Goal: Transaction & Acquisition: Download file/media

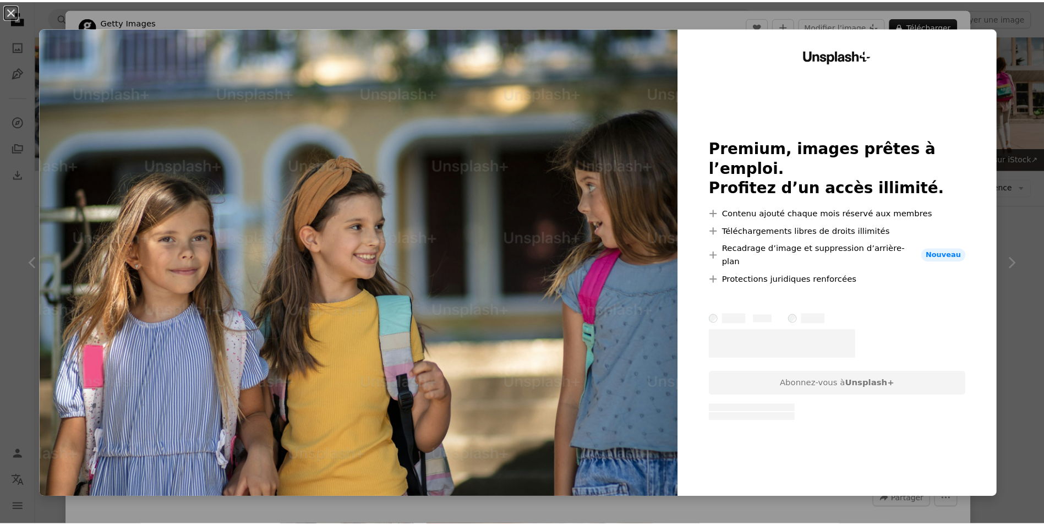
scroll to position [3301, 0]
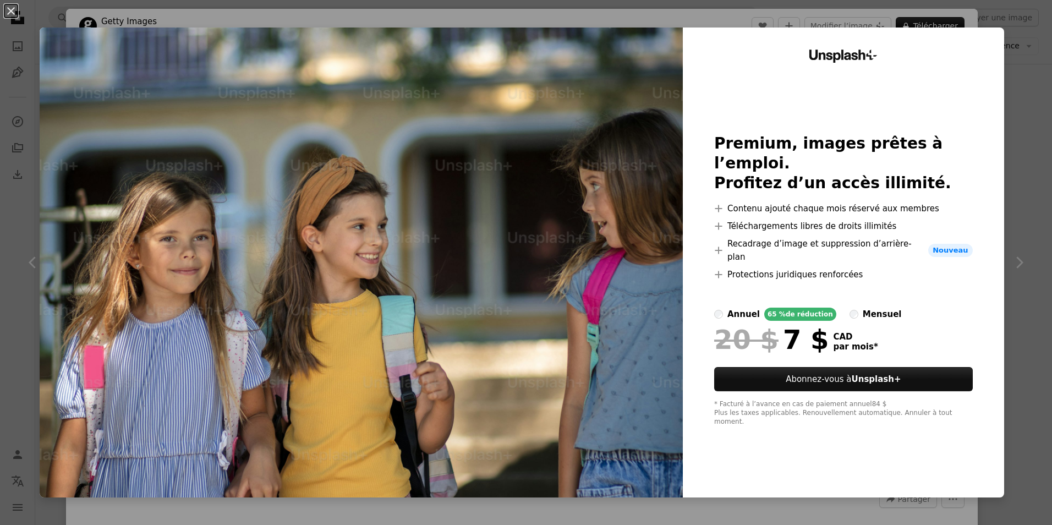
click at [1020, 138] on div "An X shape Unsplash+ Premium, images prêtes à l’emploi. Profitez d’un accès ill…" at bounding box center [526, 262] width 1052 height 525
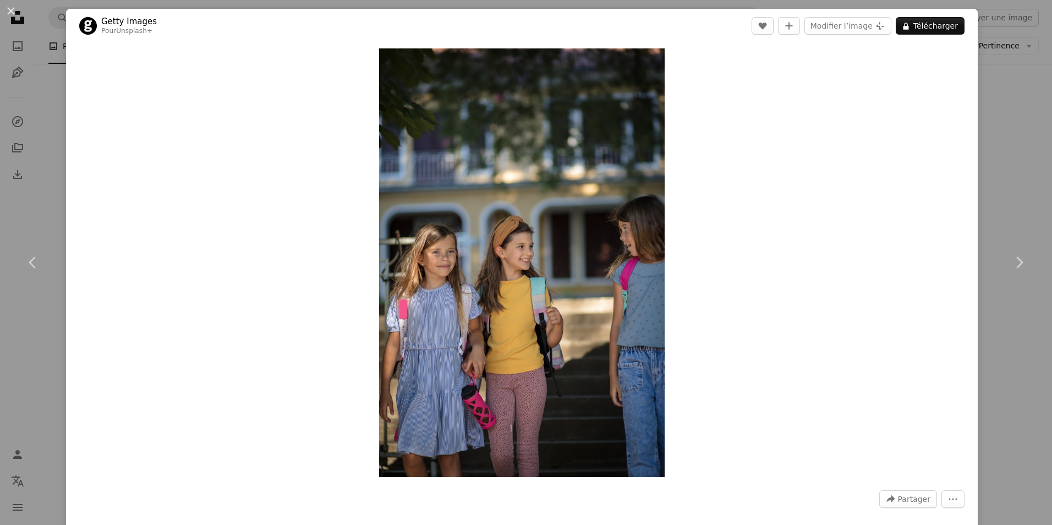
click at [981, 136] on div "An X shape Chevron left Chevron right Getty Images Pour Unsplash+ A heart A plu…" at bounding box center [526, 262] width 1052 height 525
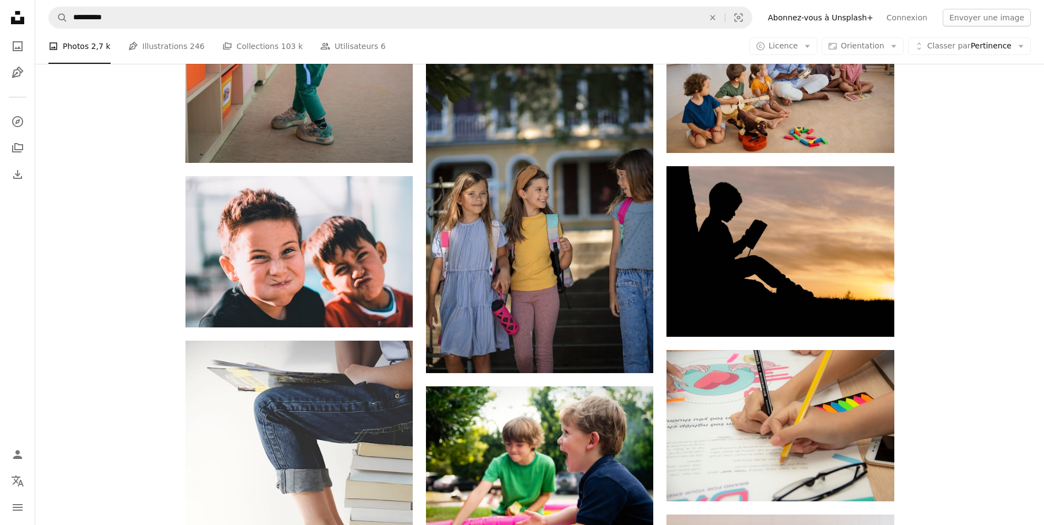
click at [869, 20] on link "Abonnez-vous à Unsplash+" at bounding box center [820, 18] width 119 height 18
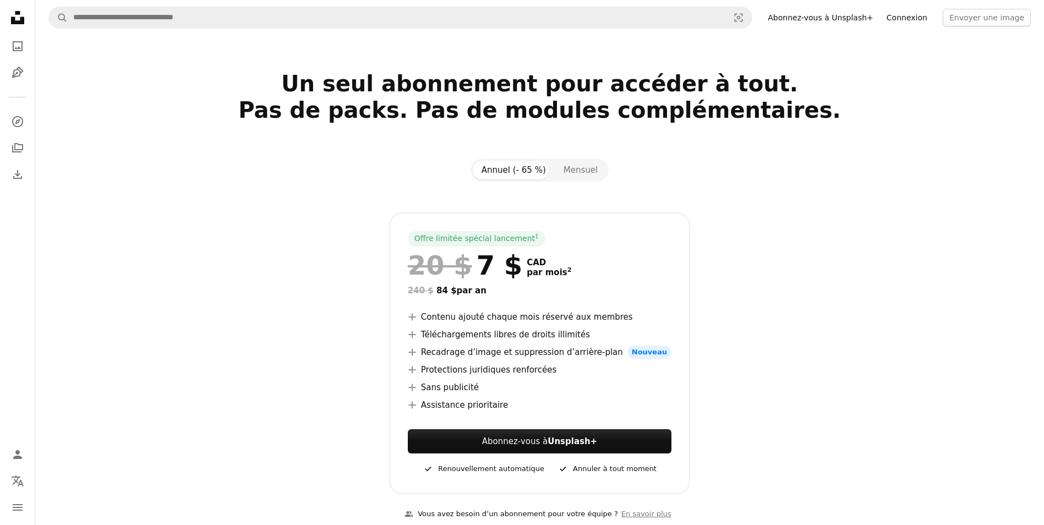
click at [924, 20] on link "Connexion" at bounding box center [907, 18] width 54 height 18
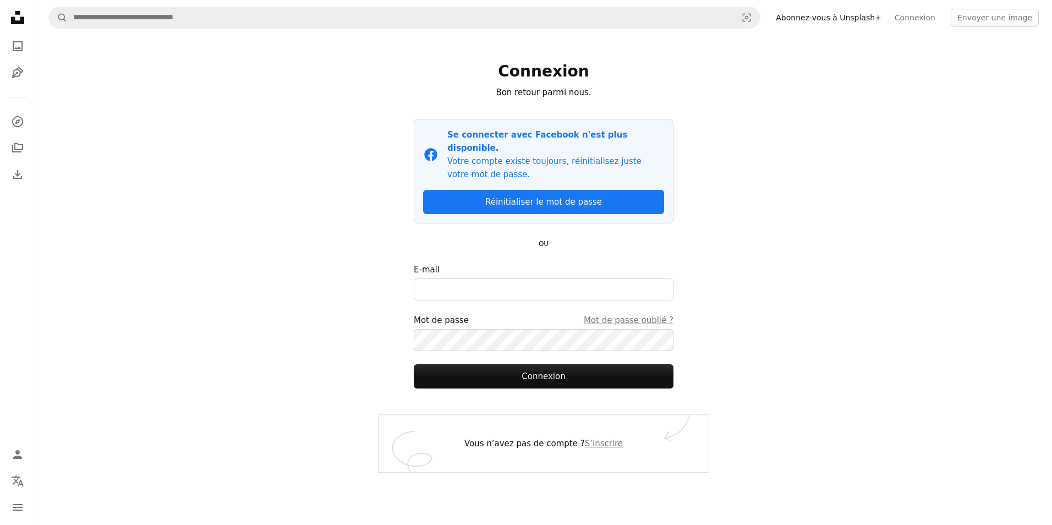
type input "**********"
click at [548, 364] on button "Connexion" at bounding box center [544, 376] width 260 height 24
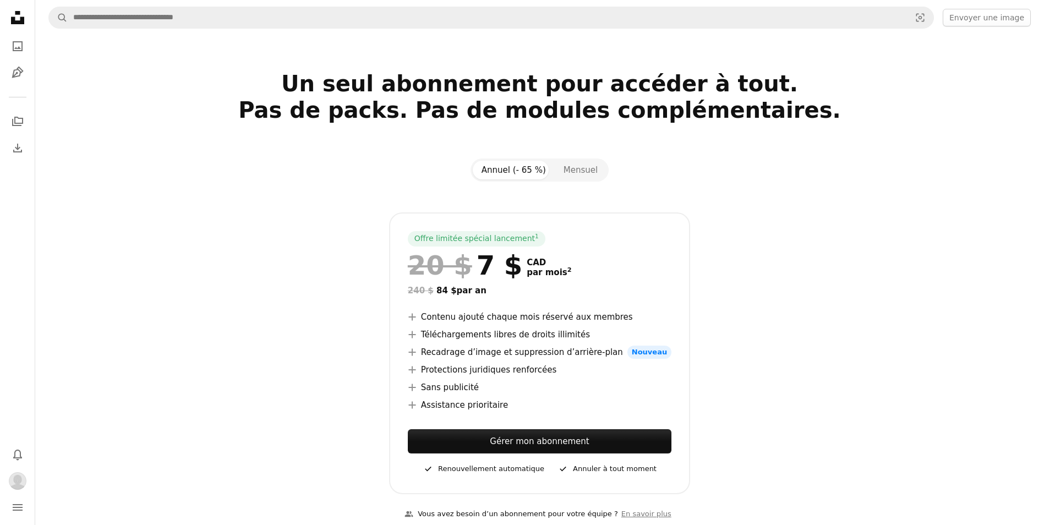
click at [1019, 175] on section "Un seul abonnement pour accéder à tout. Pas de packs. Pas de modules complément…" at bounding box center [539, 302] width 1008 height 464
click at [18, 52] on icon "A photo" at bounding box center [17, 46] width 13 height 13
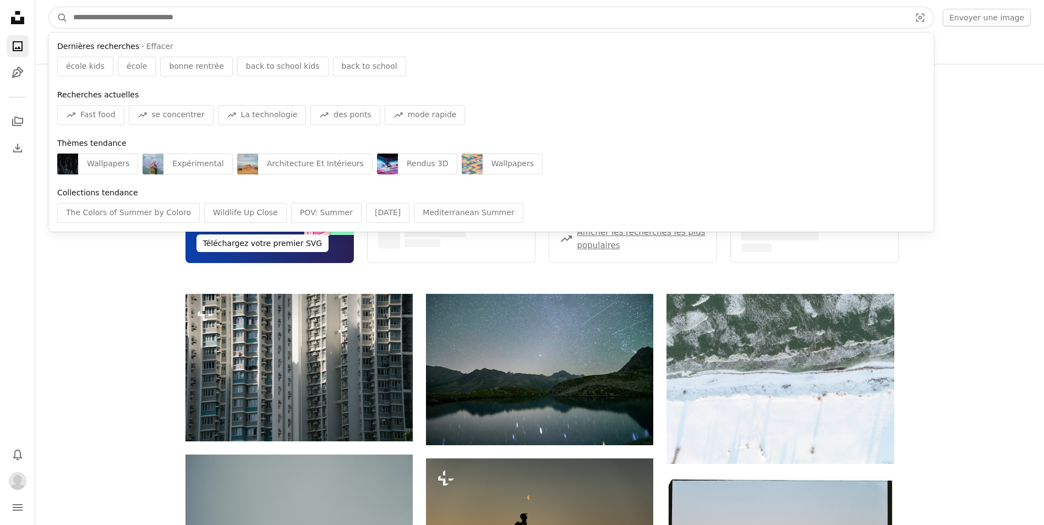
click at [135, 17] on input "Rechercher des visuels sur tout le site" at bounding box center [487, 17] width 839 height 21
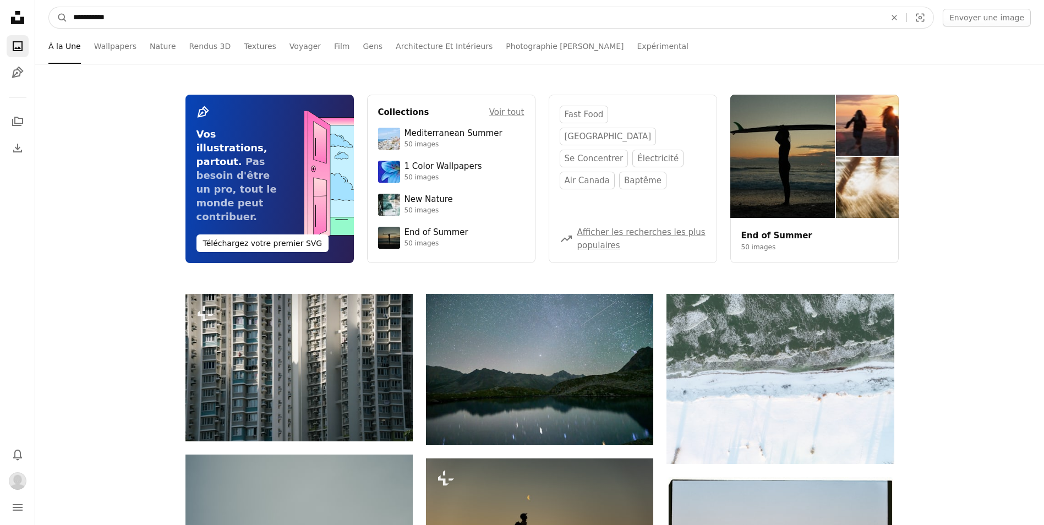
type input "**********"
click at [49, 7] on button "A magnifying glass" at bounding box center [58, 17] width 19 height 21
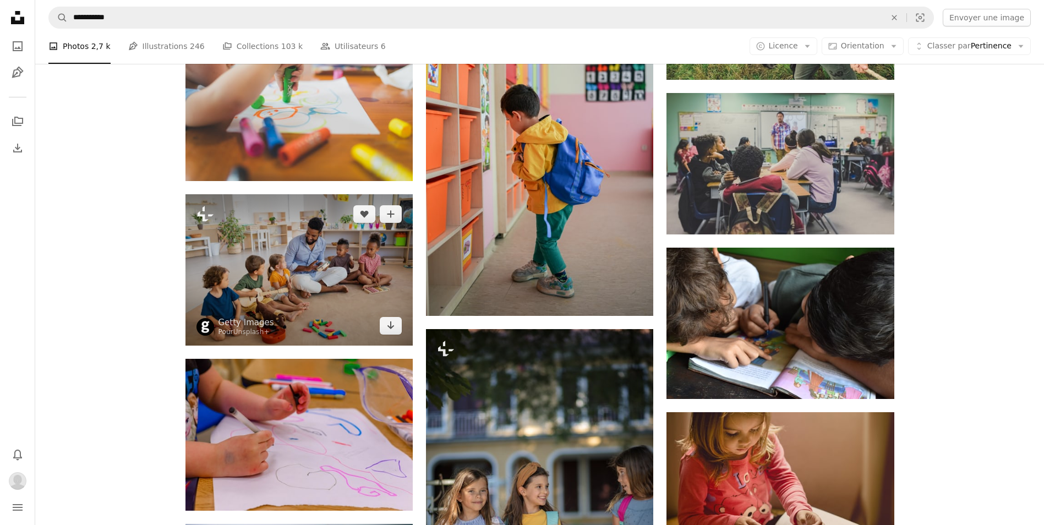
scroll to position [2310, 0]
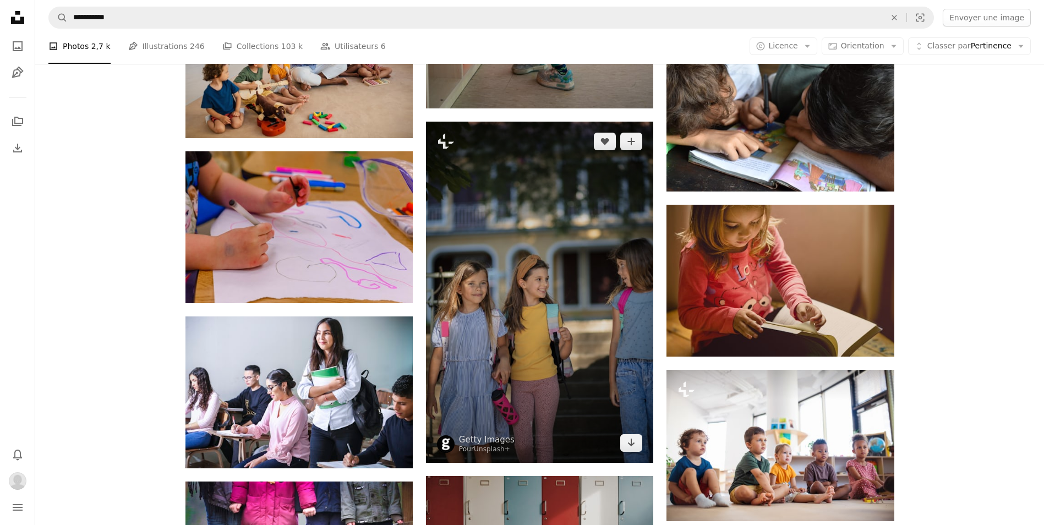
click at [515, 320] on img at bounding box center [539, 292] width 227 height 341
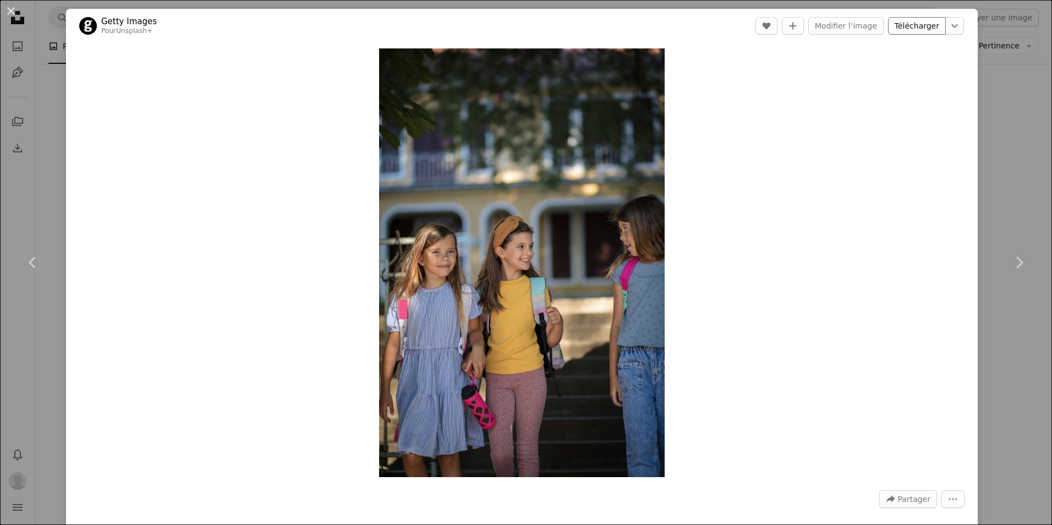
click at [900, 20] on link "Télécharger" at bounding box center [917, 26] width 58 height 18
click at [13, 15] on button "An X shape" at bounding box center [10, 10] width 13 height 13
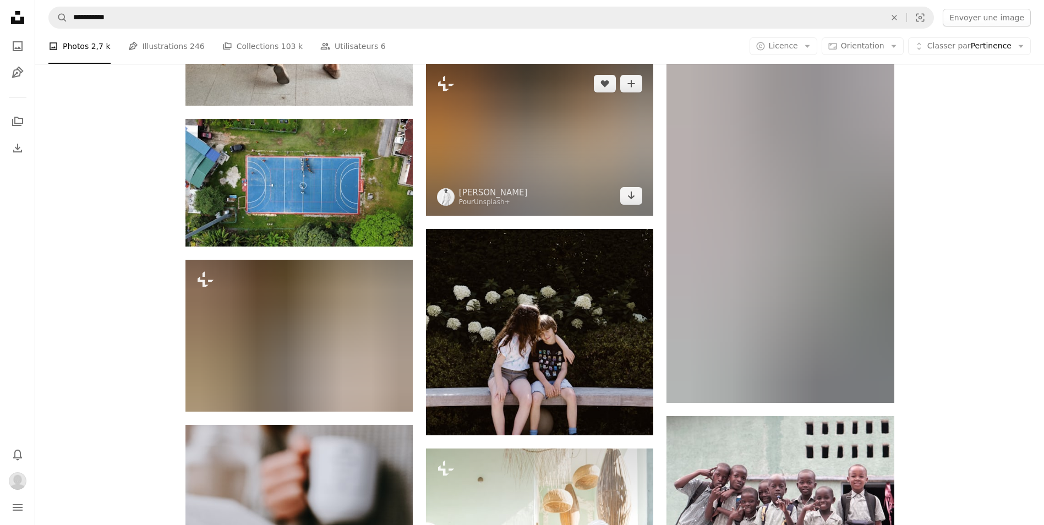
scroll to position [13477, 0]
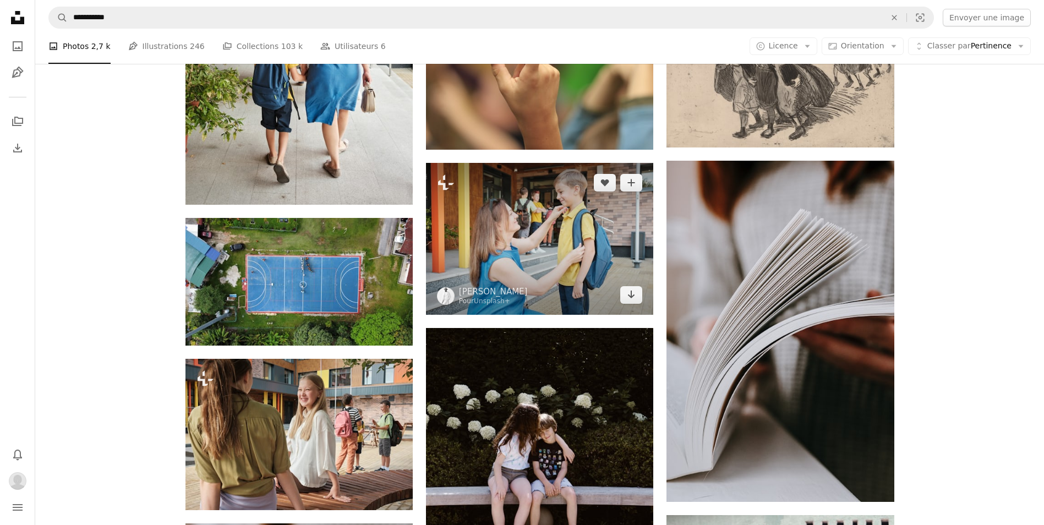
click at [502, 222] on img at bounding box center [539, 238] width 227 height 151
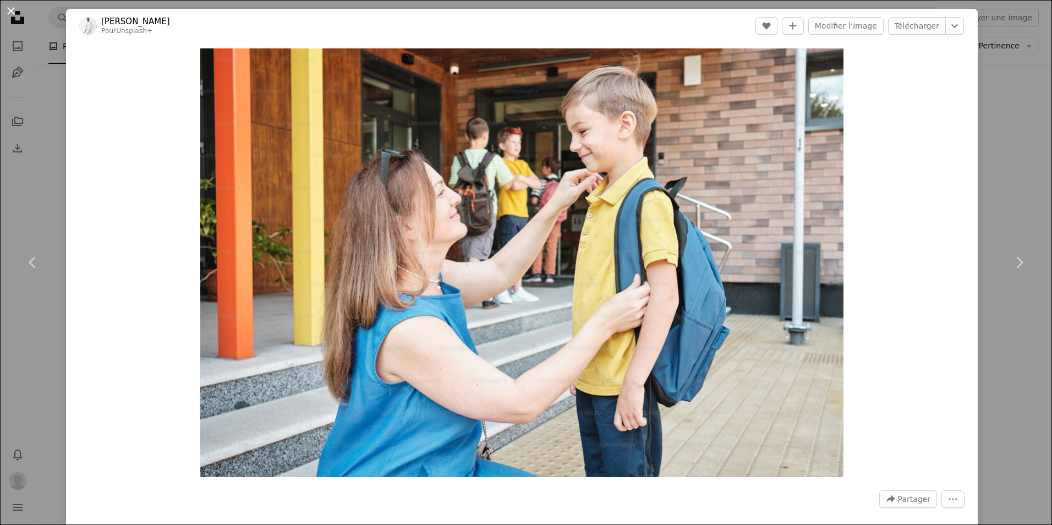
click at [8, 13] on button "An X shape" at bounding box center [10, 10] width 13 height 13
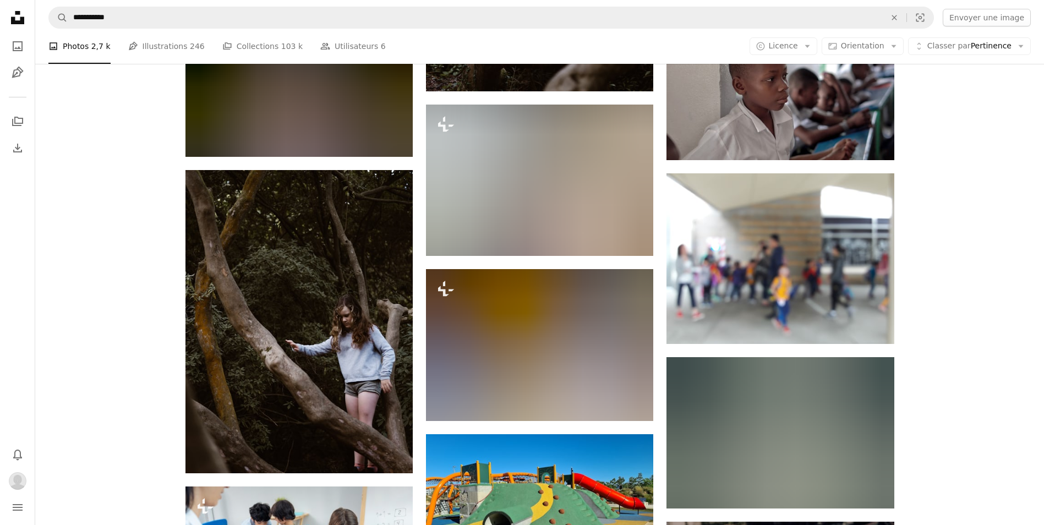
scroll to position [18373, 0]
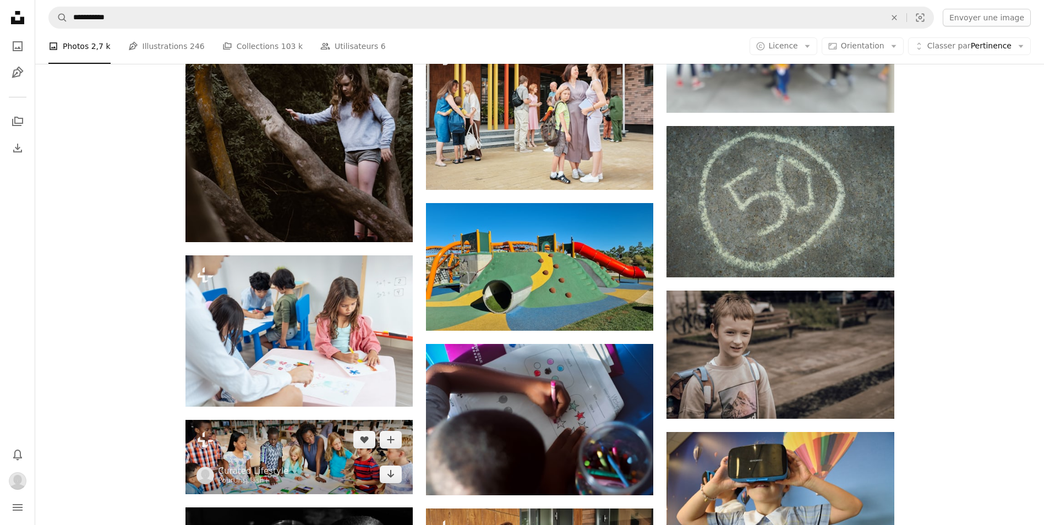
click at [292, 451] on img at bounding box center [298, 457] width 227 height 74
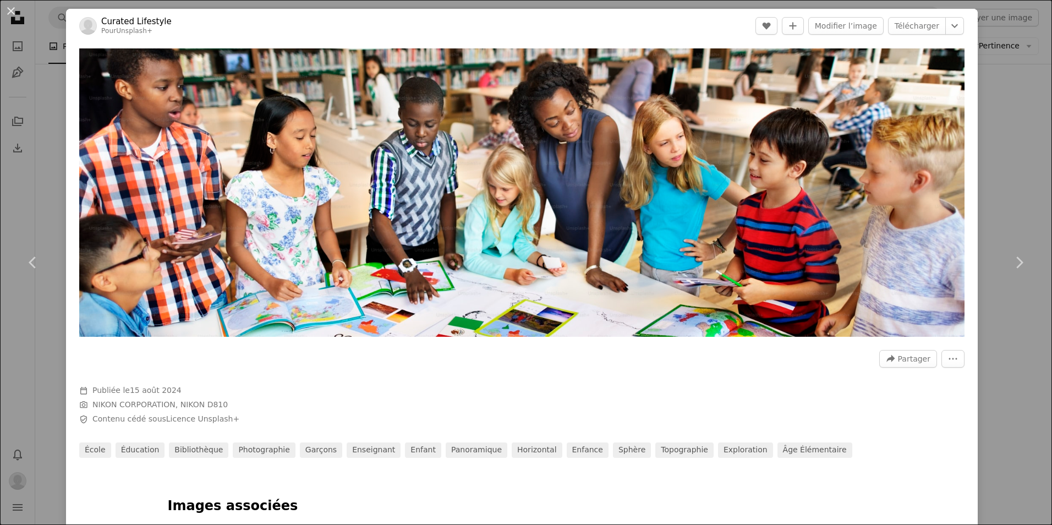
click at [987, 158] on div "An X shape Chevron left Chevron right Curated Lifestyle Pour Unsplash+ A heart …" at bounding box center [526, 262] width 1052 height 525
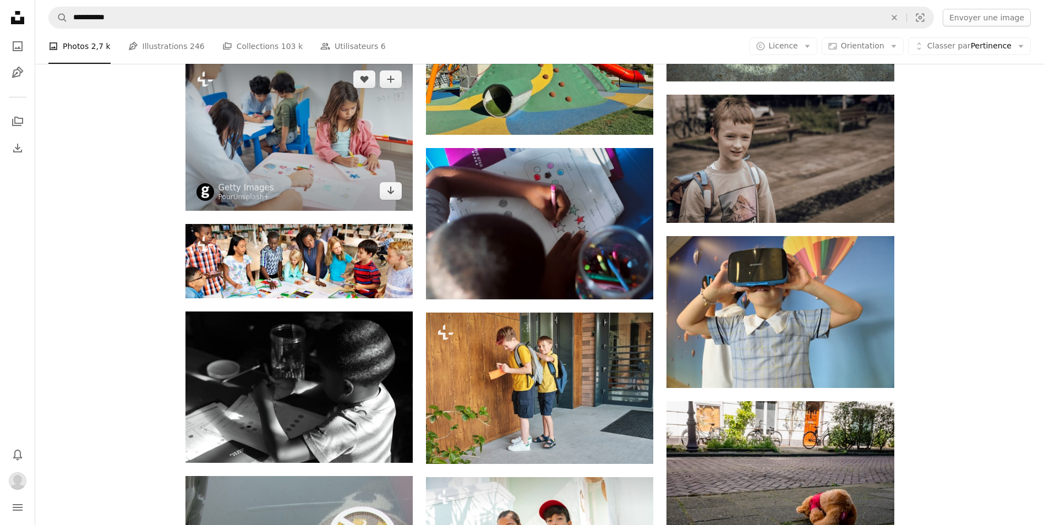
scroll to position [18483, 0]
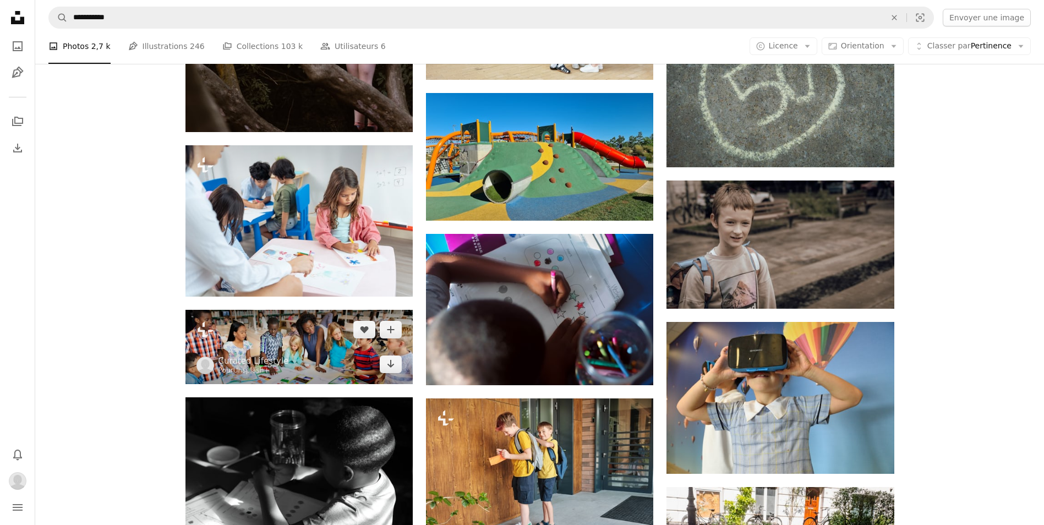
click at [319, 328] on img at bounding box center [298, 347] width 227 height 74
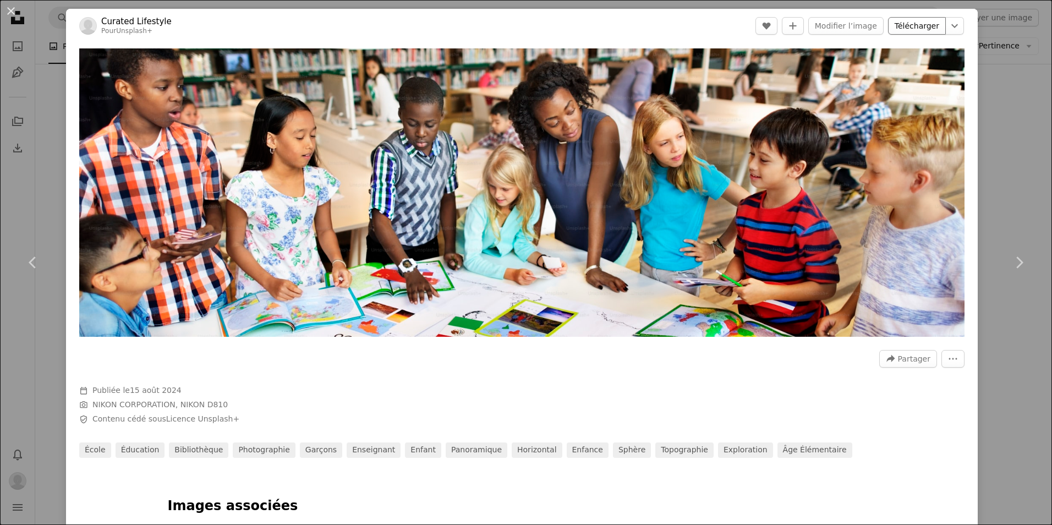
click at [913, 28] on link "Télécharger" at bounding box center [917, 26] width 58 height 18
click at [992, 133] on div "An X shape Chevron left Chevron right Curated Lifestyle Pour Unsplash+ A heart …" at bounding box center [526, 262] width 1052 height 525
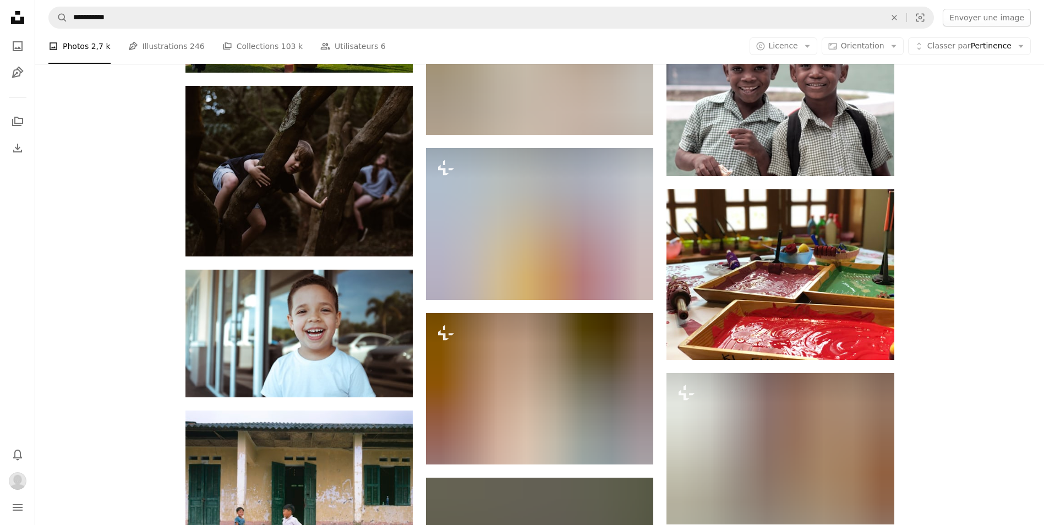
scroll to position [21783, 0]
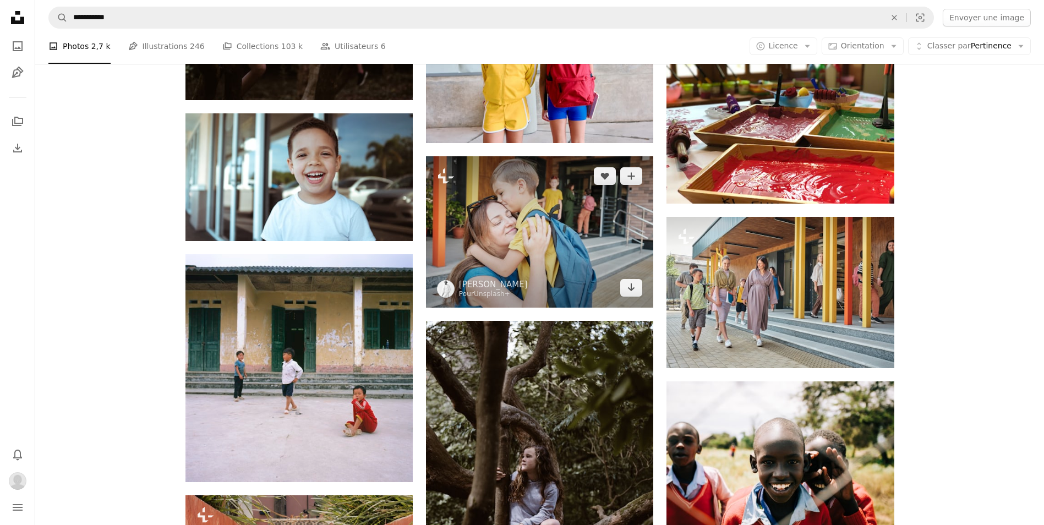
click at [573, 217] on img at bounding box center [539, 231] width 227 height 151
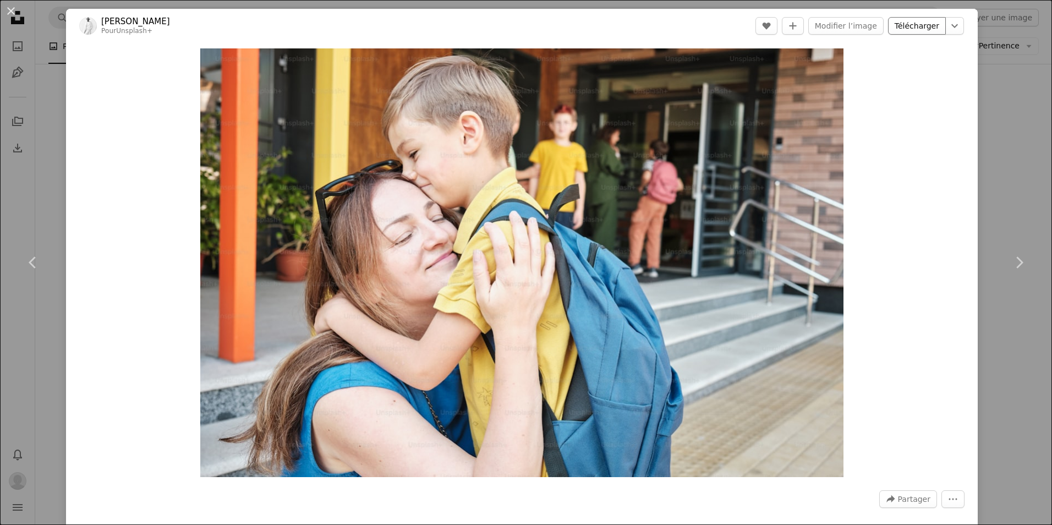
click at [915, 25] on link "Télécharger" at bounding box center [917, 26] width 58 height 18
click at [1000, 122] on div "An X shape Chevron left Chevron right [PERSON_NAME] Pour Unsplash+ A heart A pl…" at bounding box center [526, 262] width 1052 height 525
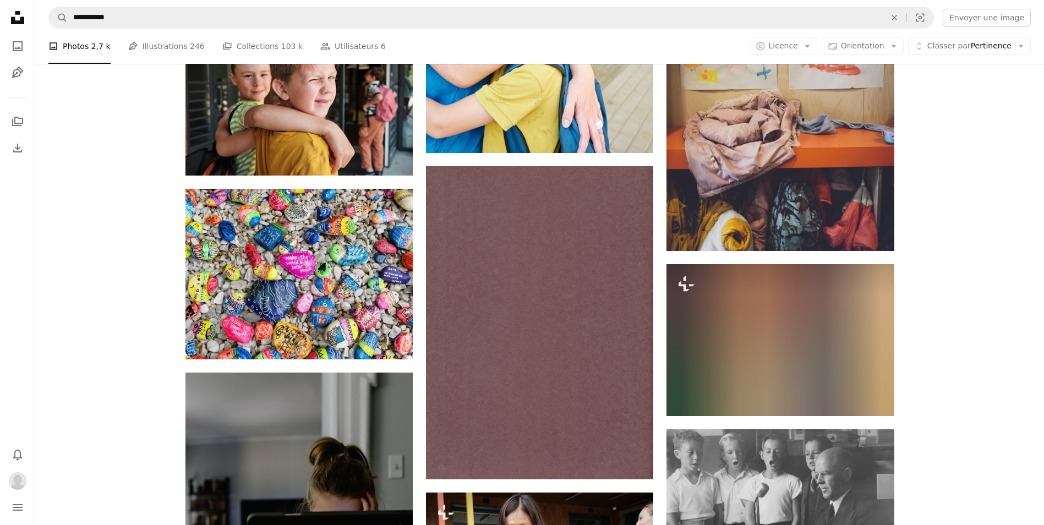
scroll to position [22939, 0]
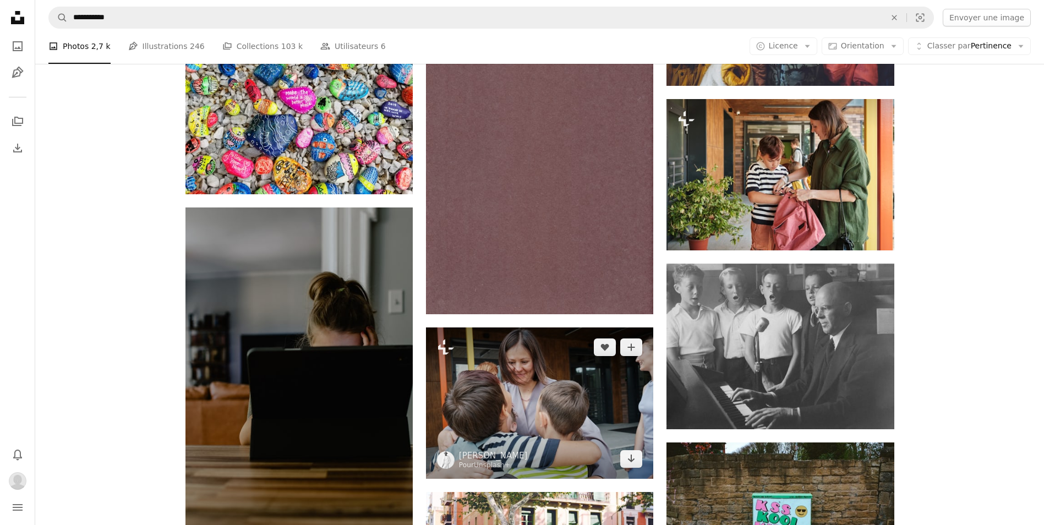
click at [431, 376] on img at bounding box center [539, 402] width 227 height 151
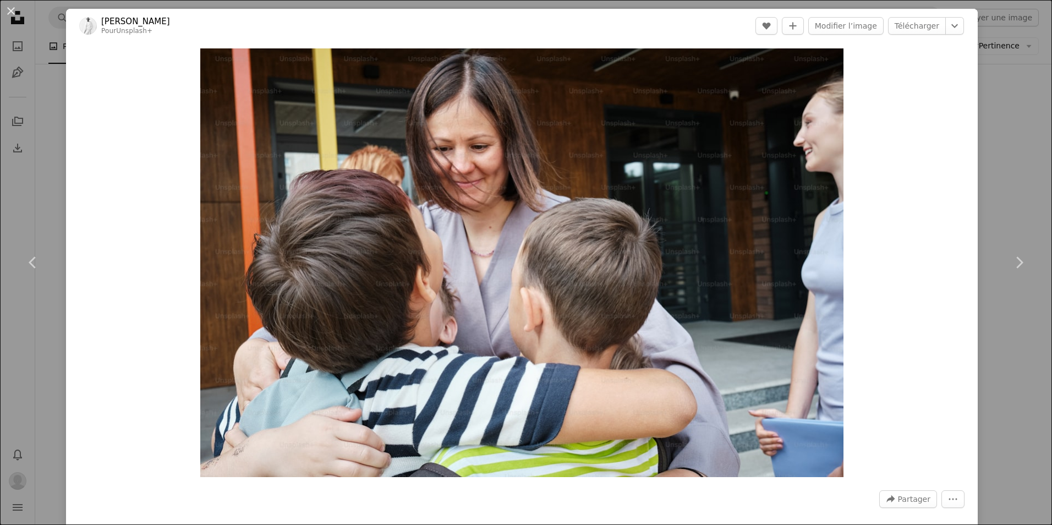
click at [991, 192] on div "An X shape Chevron left Chevron right [PERSON_NAME] Pour Unsplash+ A heart A pl…" at bounding box center [526, 262] width 1052 height 525
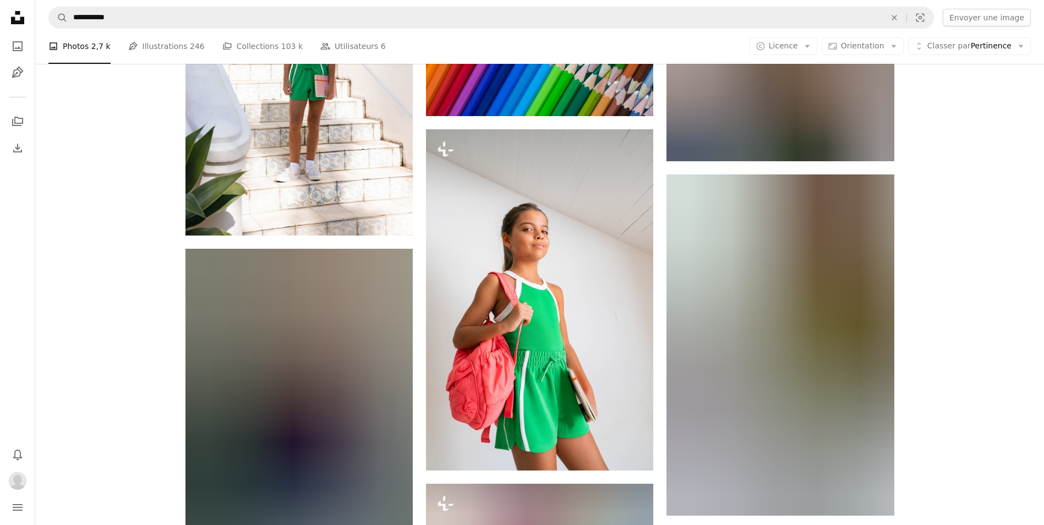
scroll to position [24919, 0]
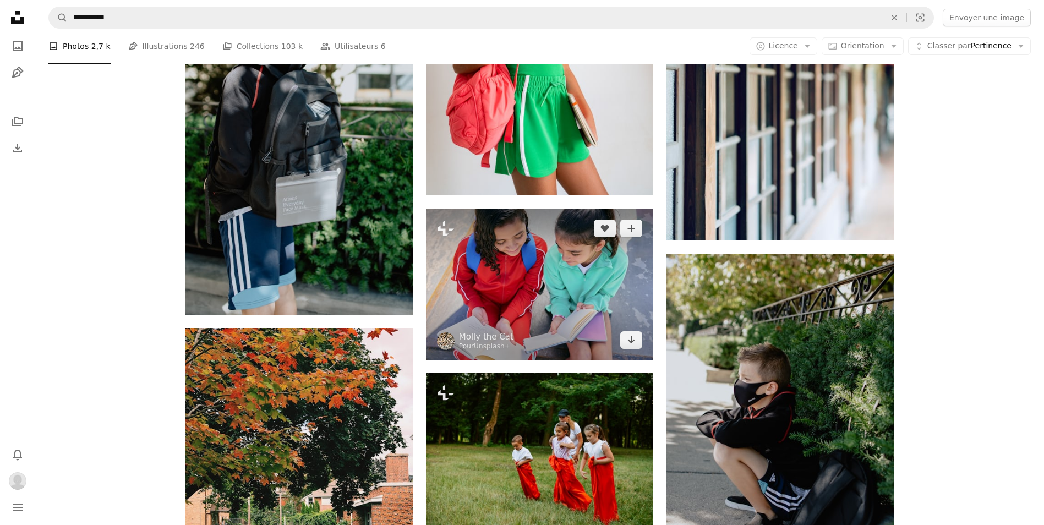
click at [580, 245] on img at bounding box center [539, 283] width 227 height 151
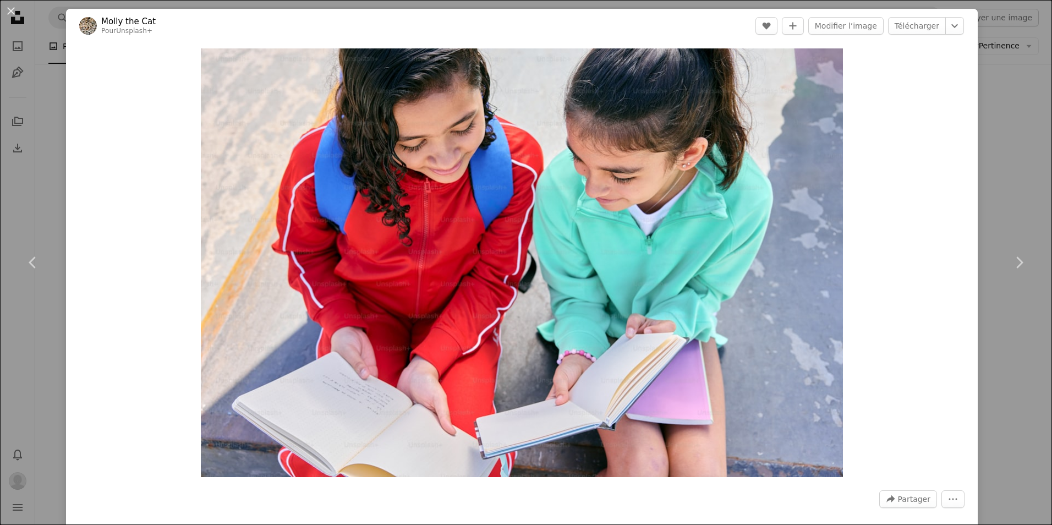
click at [982, 204] on div "An X shape Chevron left Chevron right Molly the Cat Pour Unsplash+ A heart A pl…" at bounding box center [526, 262] width 1052 height 525
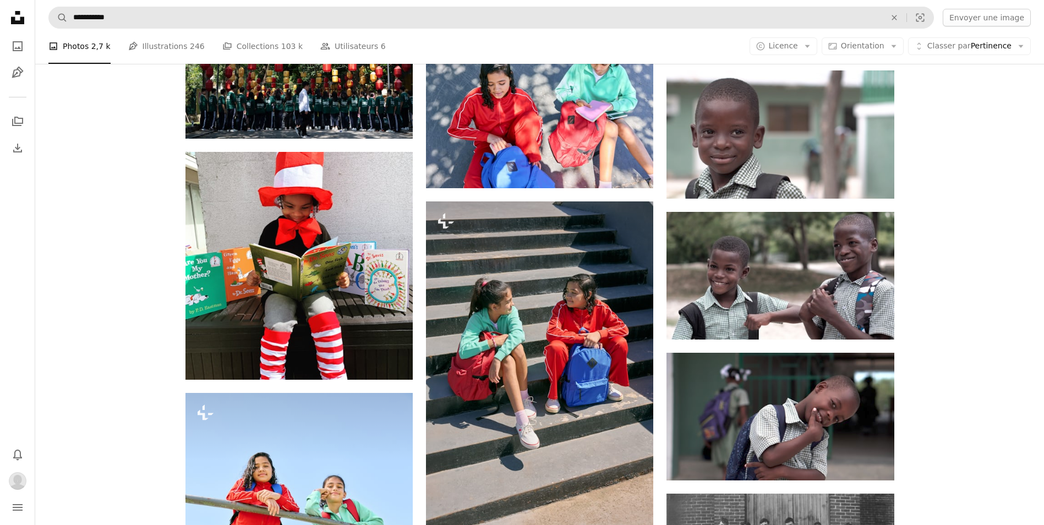
scroll to position [31960, 0]
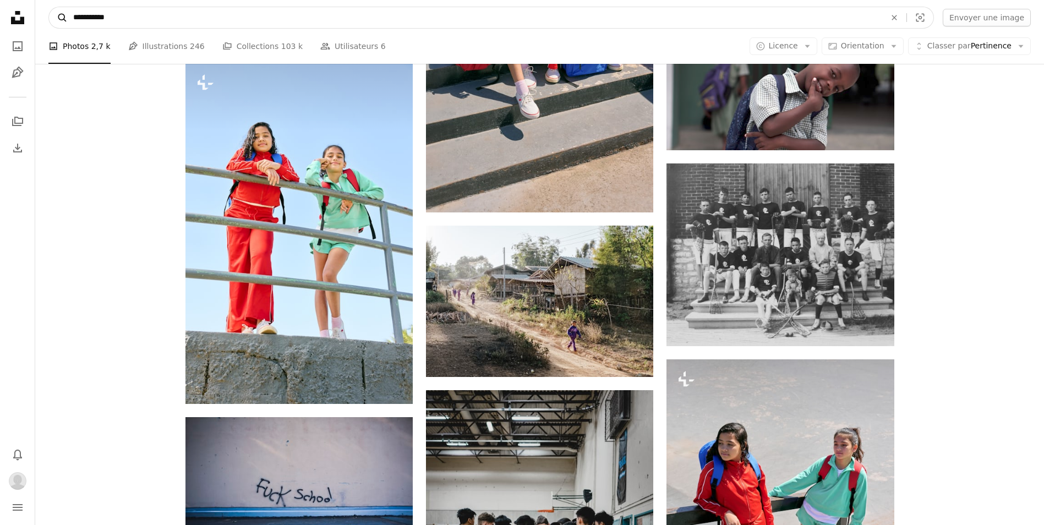
drag, startPoint x: 87, startPoint y: 21, endPoint x: 62, endPoint y: 20, distance: 24.8
click at [62, 20] on form "**********" at bounding box center [490, 18] width 885 height 22
type input "******"
click button "A magnifying glass" at bounding box center [58, 17] width 19 height 21
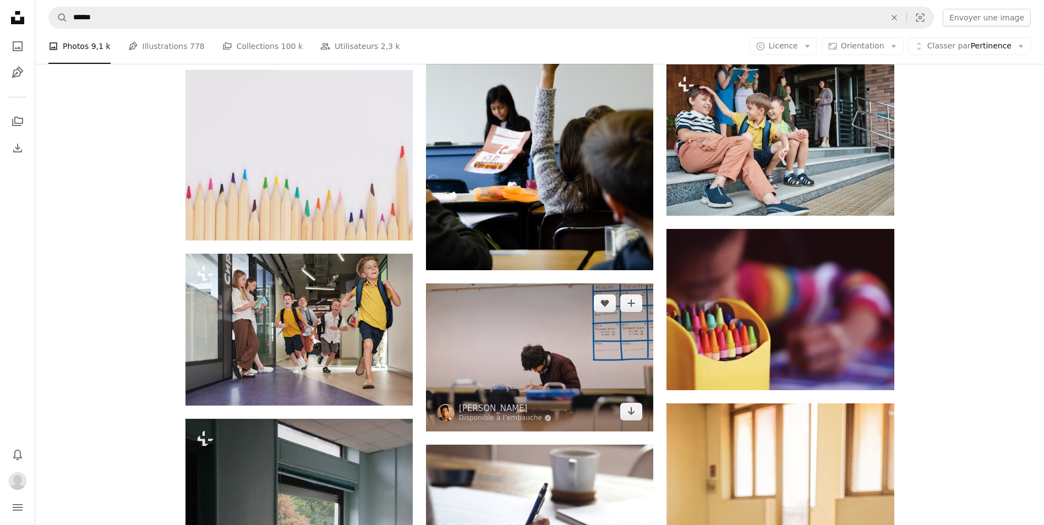
scroll to position [1980, 0]
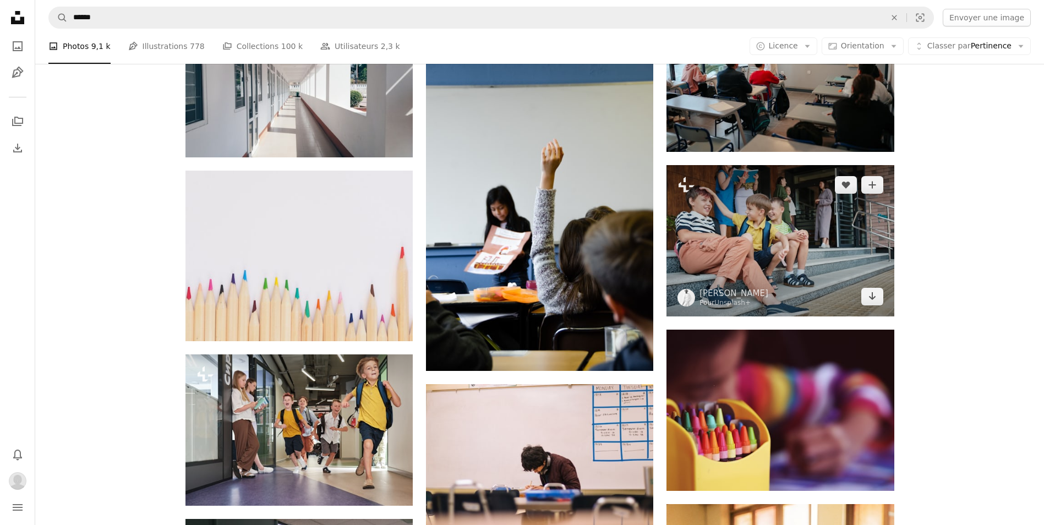
click at [765, 221] on img at bounding box center [779, 240] width 227 height 151
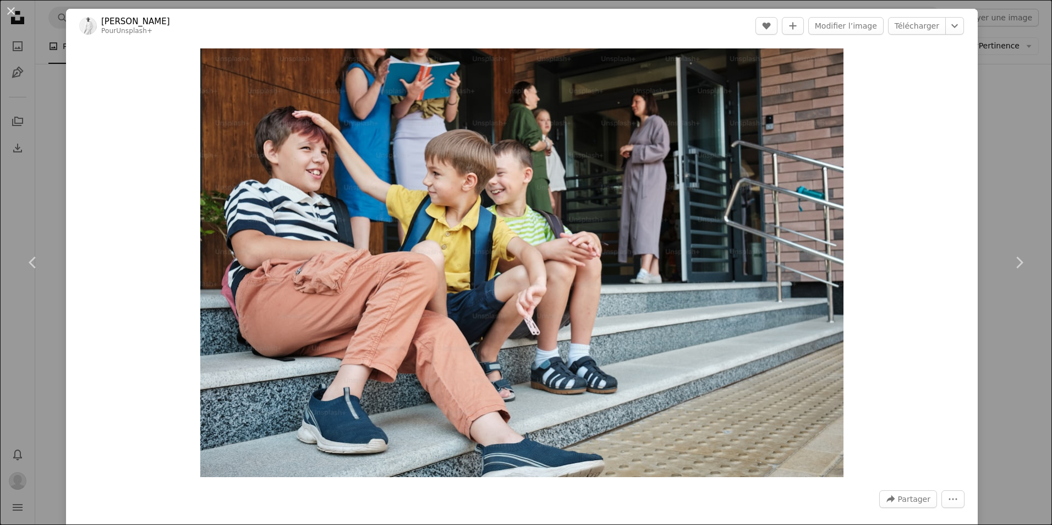
click at [981, 139] on div "An X shape Chevron left Chevron right [PERSON_NAME] Pour Unsplash+ A heart A pl…" at bounding box center [526, 262] width 1052 height 525
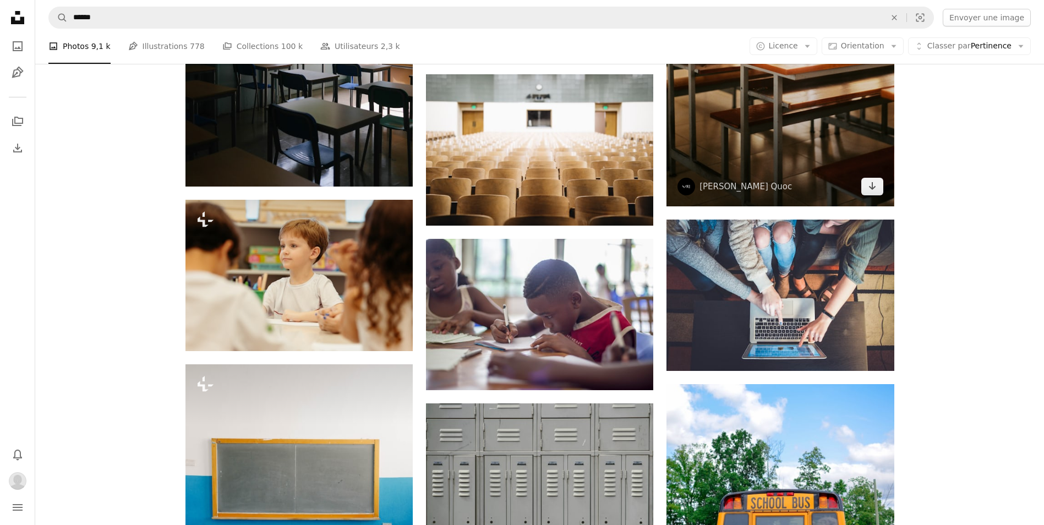
scroll to position [2750, 0]
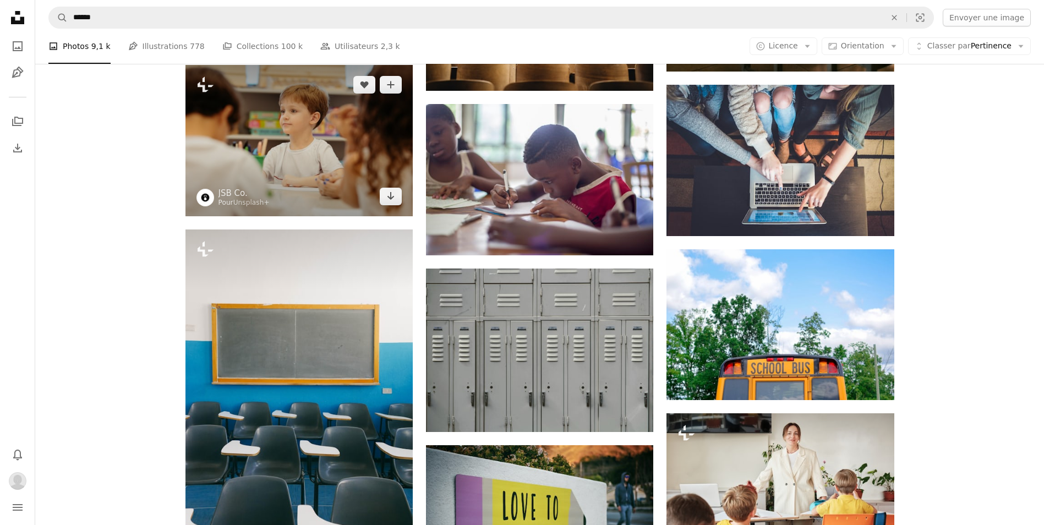
click at [316, 150] on img at bounding box center [298, 140] width 227 height 151
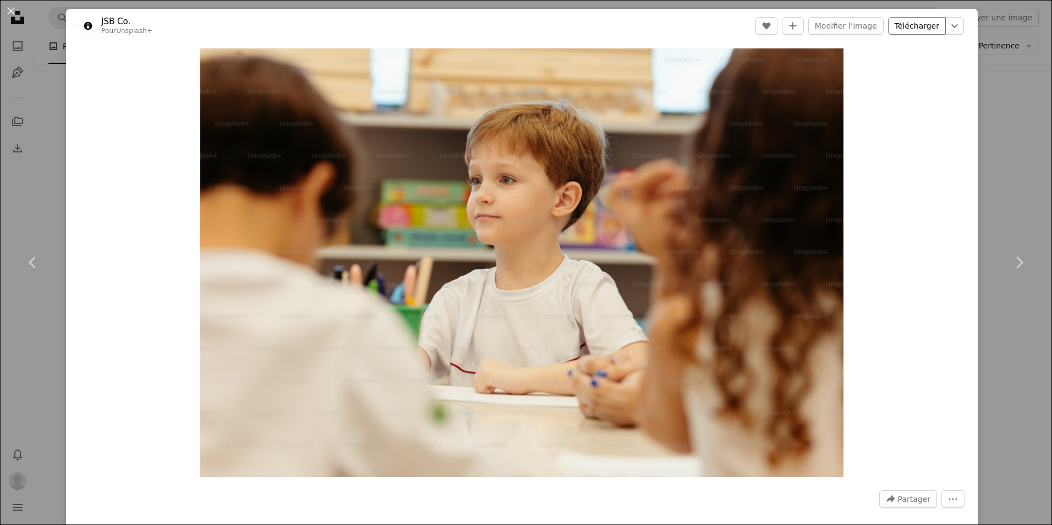
click at [918, 24] on link "Télécharger" at bounding box center [917, 26] width 58 height 18
click at [1006, 332] on div "An X shape Chevron left Chevron right JSB Co. Pour Unsplash+ A heart A plus sig…" at bounding box center [526, 262] width 1052 height 525
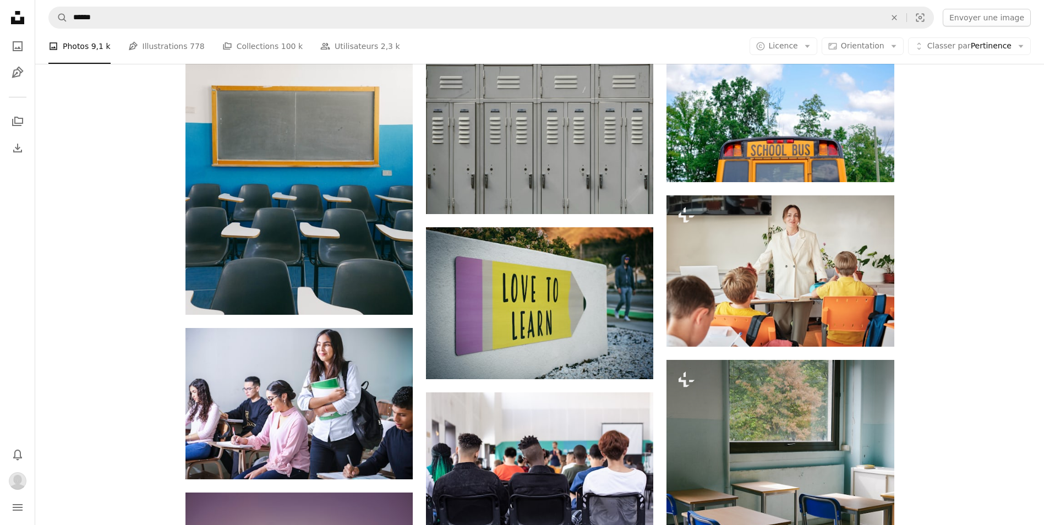
scroll to position [2970, 0]
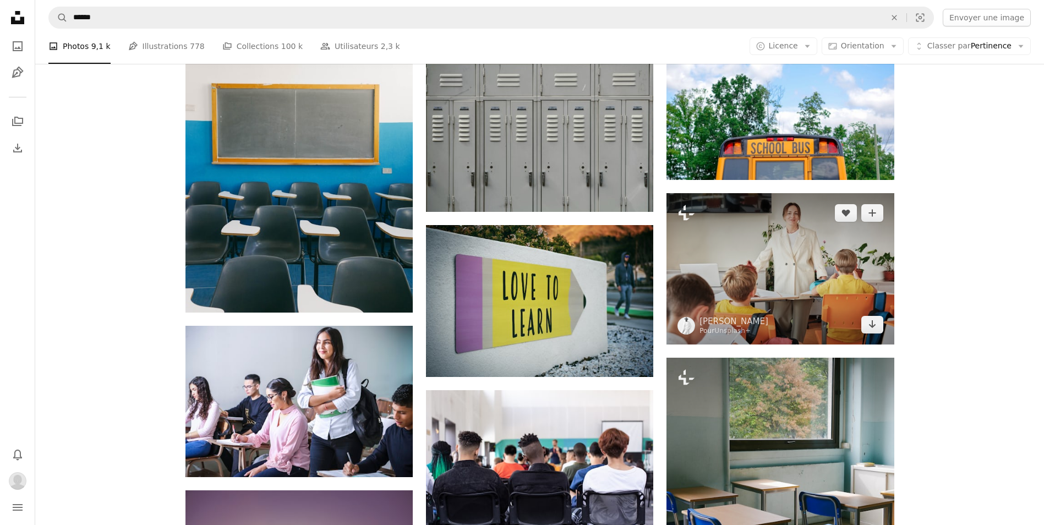
click at [778, 258] on img at bounding box center [779, 268] width 227 height 151
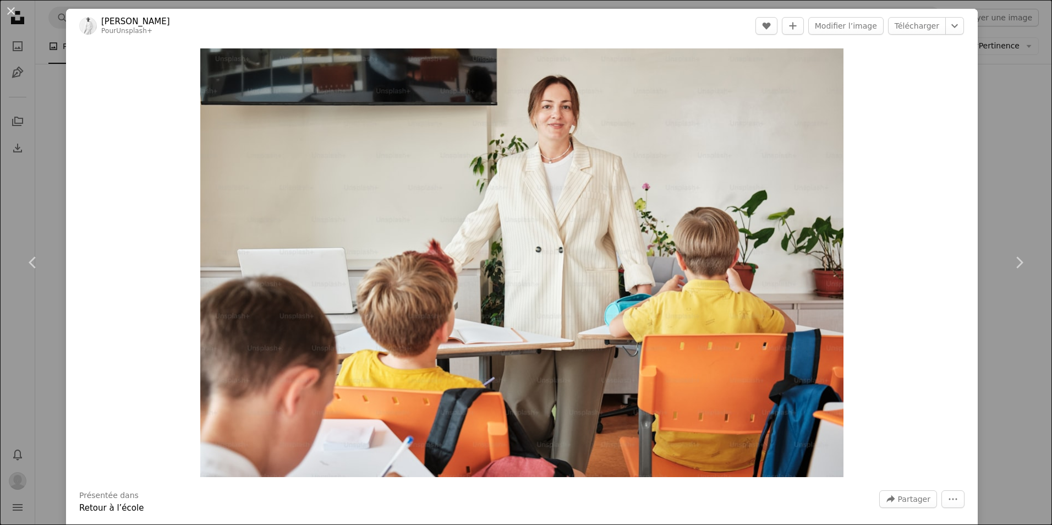
click at [980, 176] on div "An X shape Chevron left Chevron right [PERSON_NAME] Pour Unsplash+ A heart A pl…" at bounding box center [526, 262] width 1052 height 525
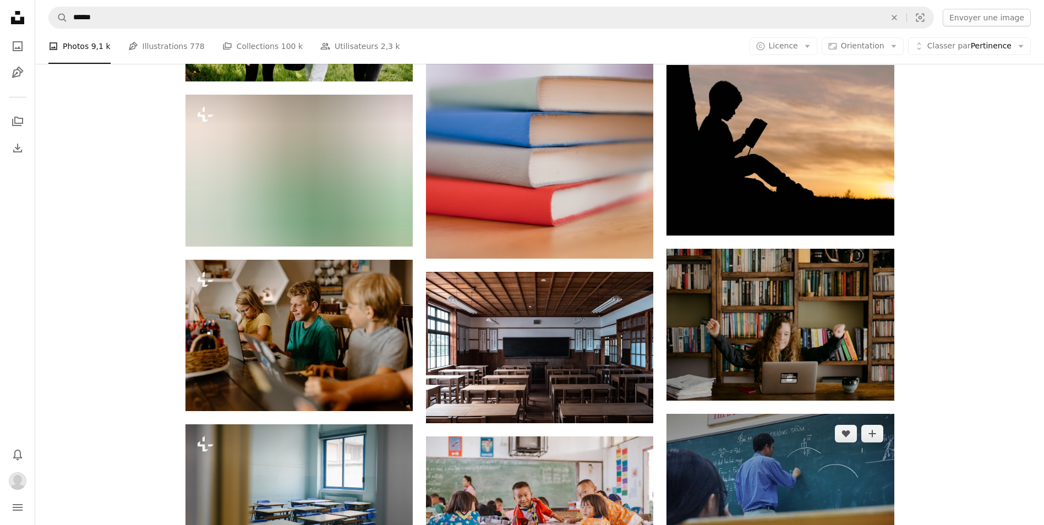
scroll to position [8636, 0]
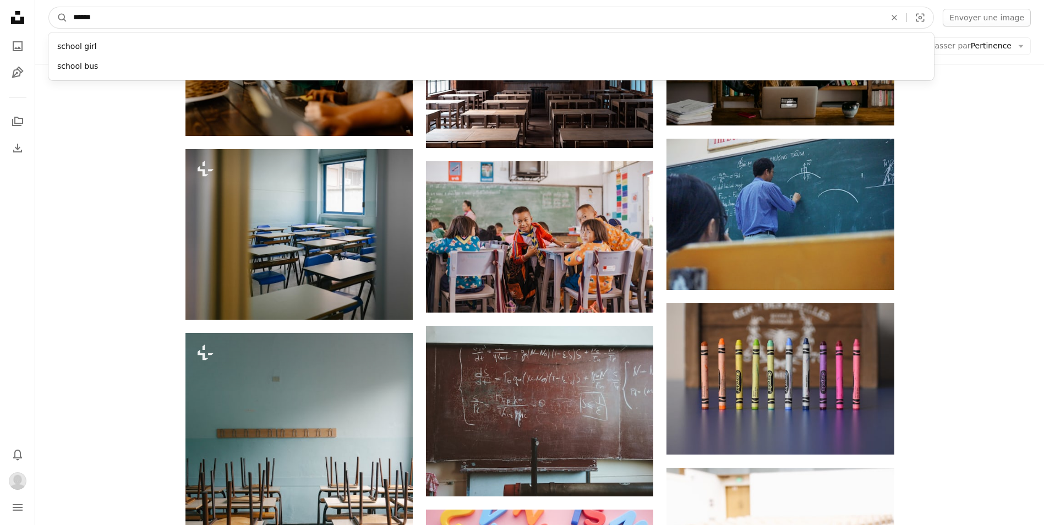
drag, startPoint x: 261, startPoint y: 20, endPoint x: -157, endPoint y: 19, distance: 417.5
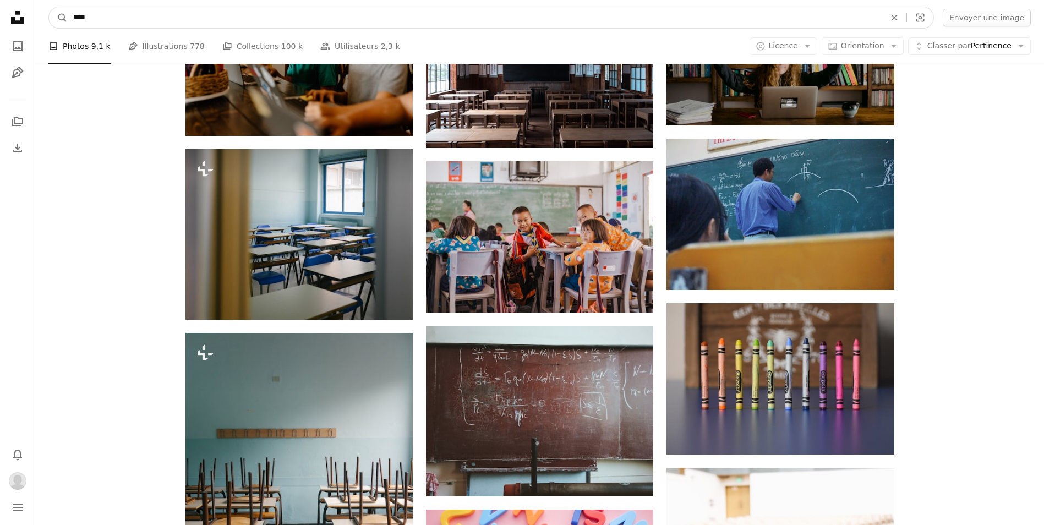
type input "*****"
click button "A magnifying glass" at bounding box center [58, 17] width 19 height 21
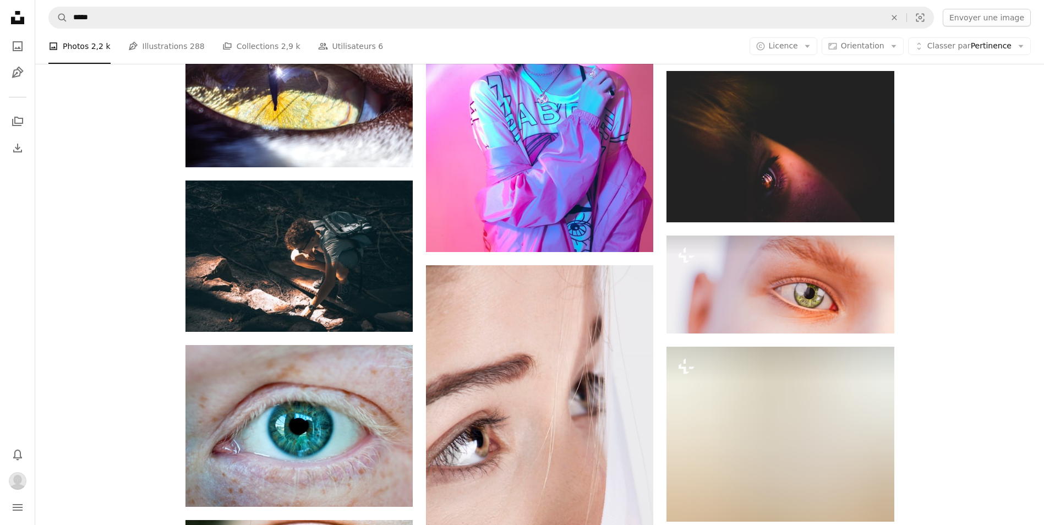
scroll to position [3631, 0]
